Goal: Transaction & Acquisition: Purchase product/service

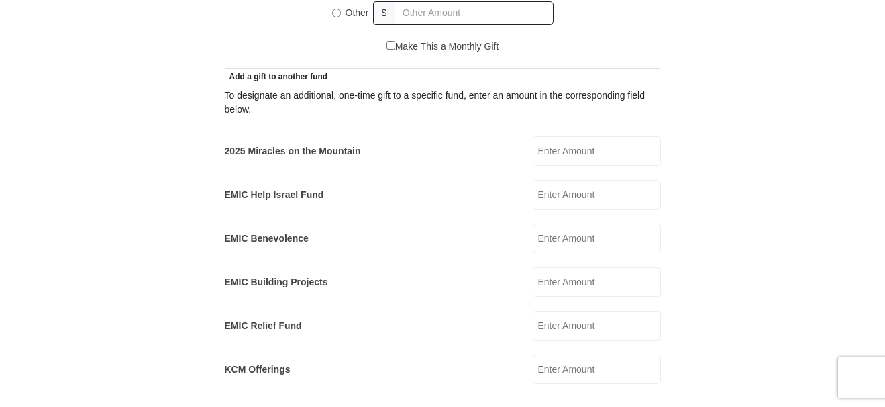
scroll to position [738, 0]
click at [583, 136] on input "2025 Miracles on the Mountain" at bounding box center [597, 151] width 128 height 30
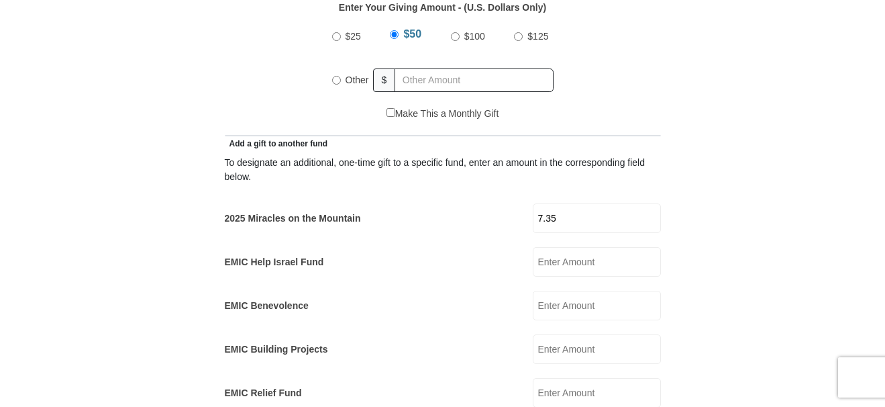
scroll to position [537, 0]
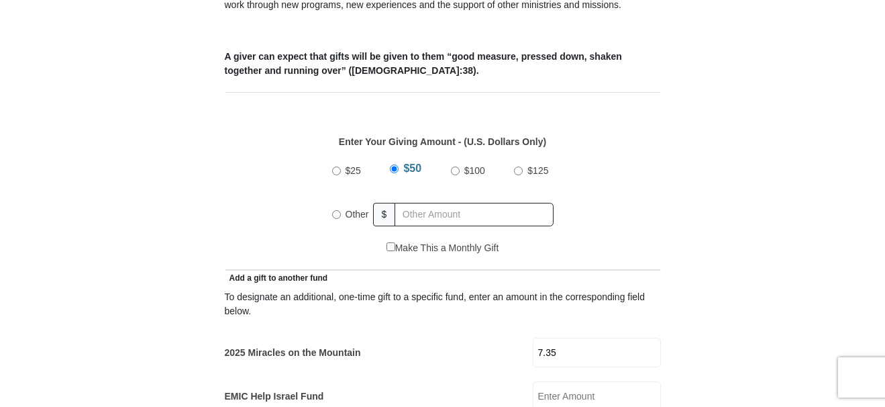
type input "7.35"
click at [337, 210] on input "Other" at bounding box center [336, 214] width 9 height 9
radio input "true"
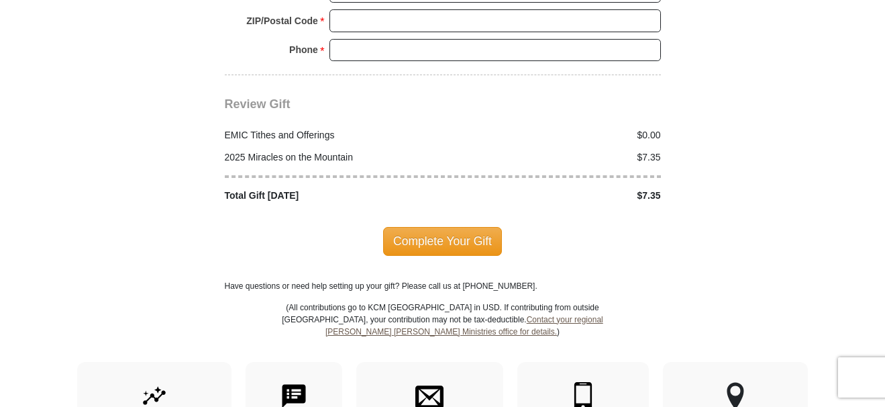
scroll to position [1744, 0]
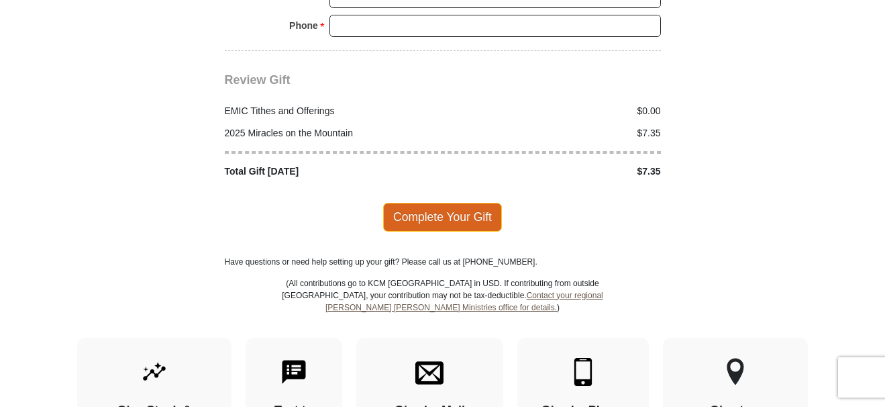
click at [462, 203] on span "Complete Your Gift" at bounding box center [442, 217] width 119 height 28
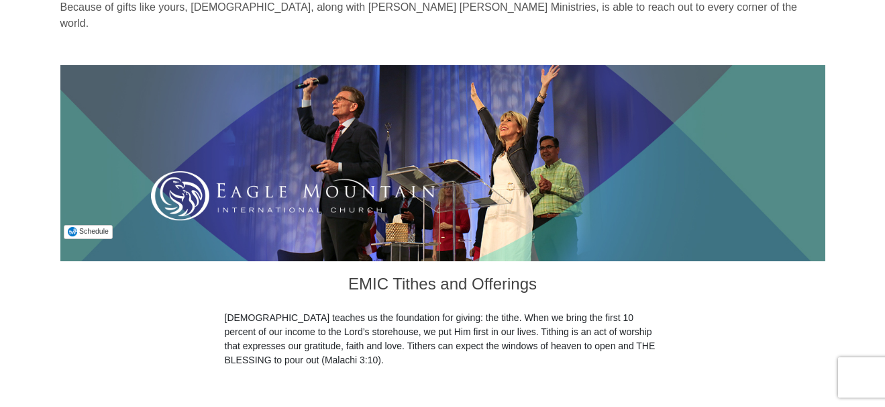
scroll to position [0, 0]
